Goal: Navigation & Orientation: Find specific page/section

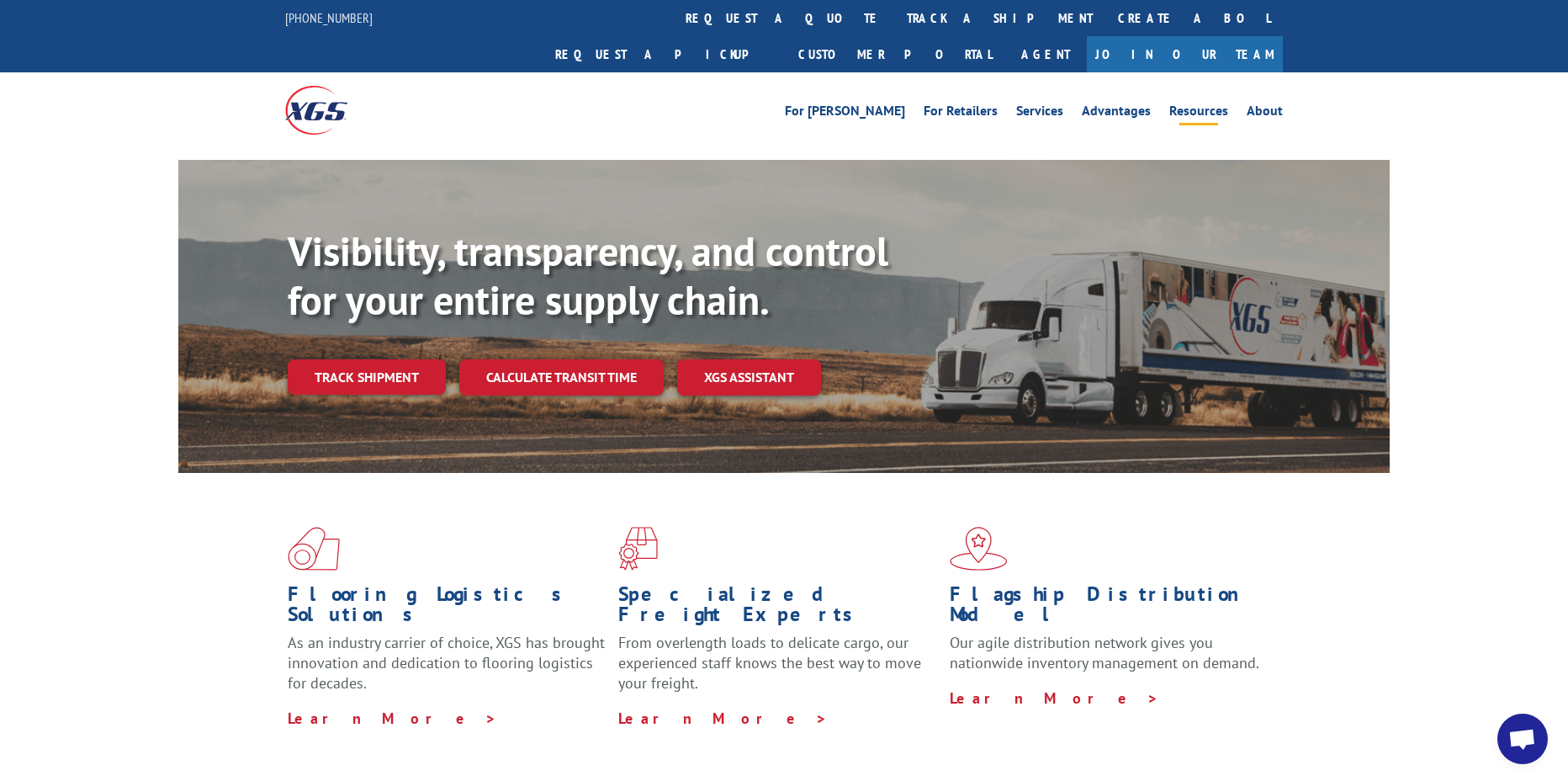
click at [1188, 104] on link "Resources" at bounding box center [1199, 114] width 59 height 19
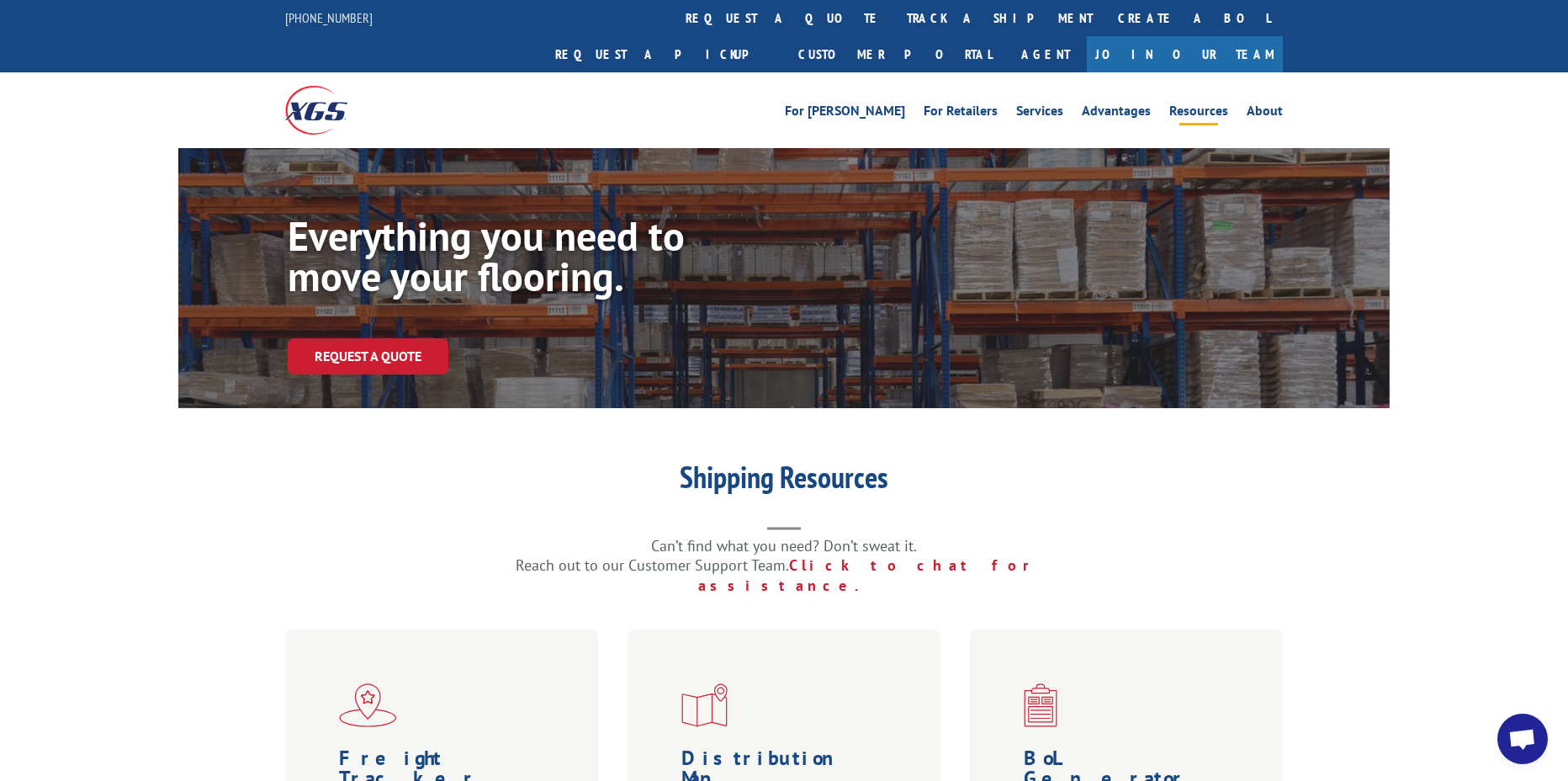
click at [1195, 104] on link "Resources" at bounding box center [1199, 114] width 59 height 19
click at [1005, 36] on link "Customer Portal" at bounding box center [896, 54] width 219 height 36
